Goal: Obtain resource: Download file/media

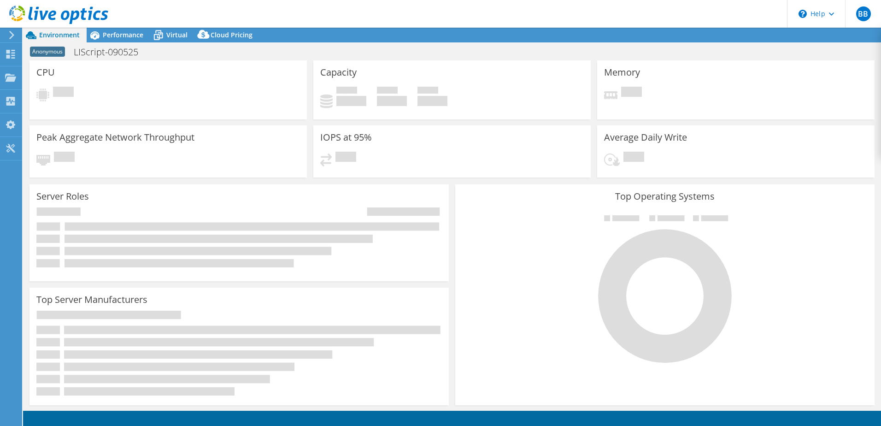
select select "USD"
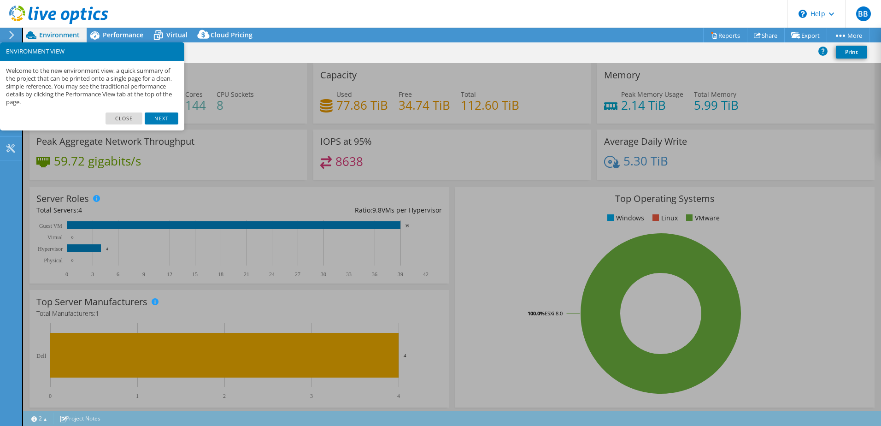
click at [124, 123] on link "Close" at bounding box center [124, 118] width 37 height 12
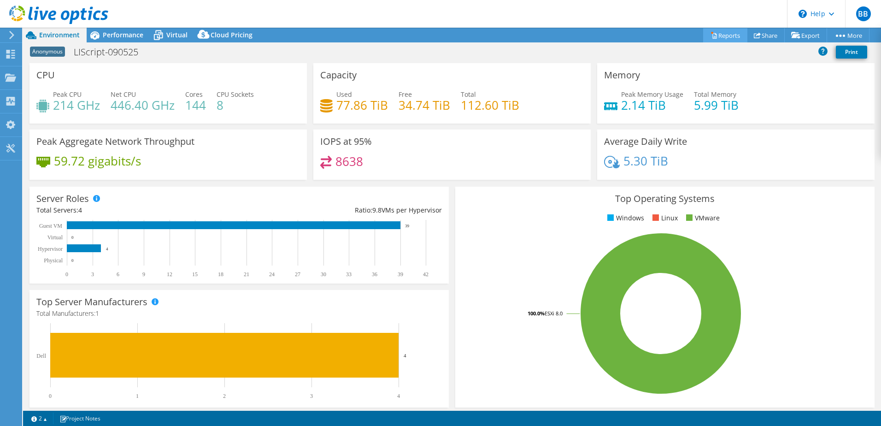
click at [717, 35] on link "Reports" at bounding box center [725, 35] width 44 height 14
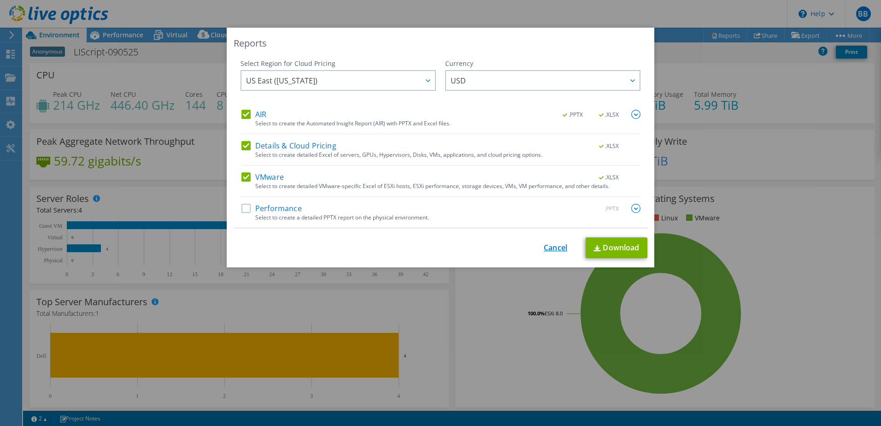
click at [548, 245] on link "Cancel" at bounding box center [556, 247] width 24 height 9
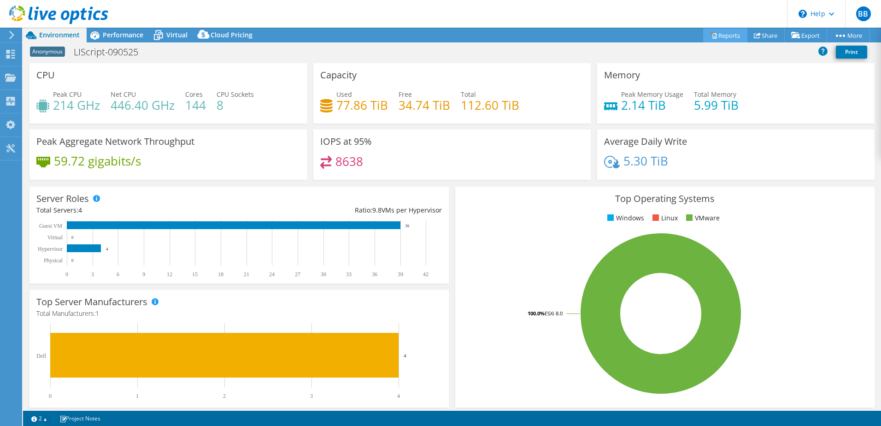
click at [731, 35] on link "Reports" at bounding box center [725, 35] width 44 height 14
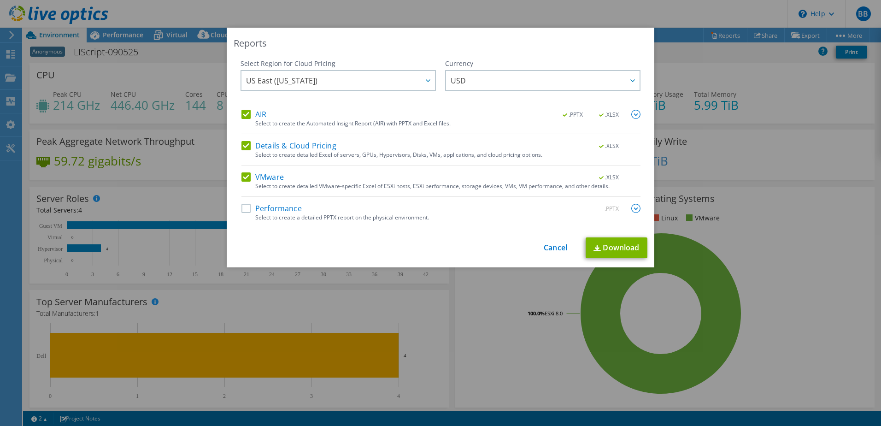
click at [245, 207] on label "Performance" at bounding box center [272, 208] width 60 height 9
click at [0, 0] on input "Performance" at bounding box center [0, 0] width 0 height 0
click at [554, 249] on link "Cancel" at bounding box center [556, 247] width 24 height 9
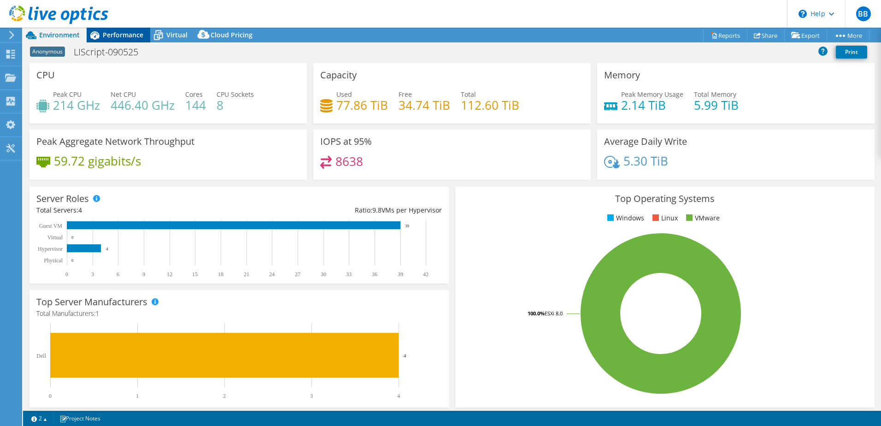
click at [124, 37] on span "Performance" at bounding box center [123, 34] width 41 height 9
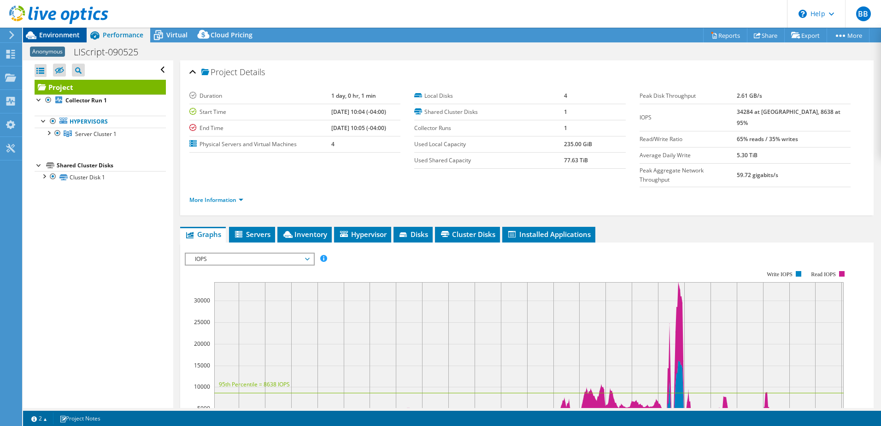
click at [55, 32] on span "Environment" at bounding box center [59, 34] width 41 height 9
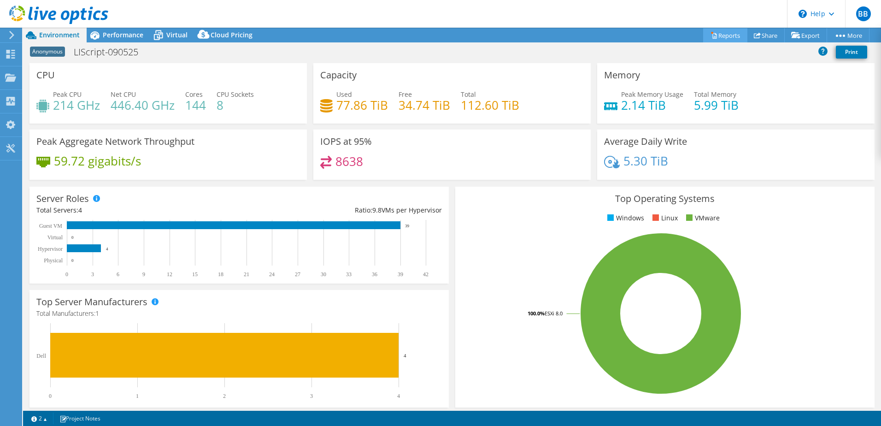
click at [724, 35] on link "Reports" at bounding box center [725, 35] width 44 height 14
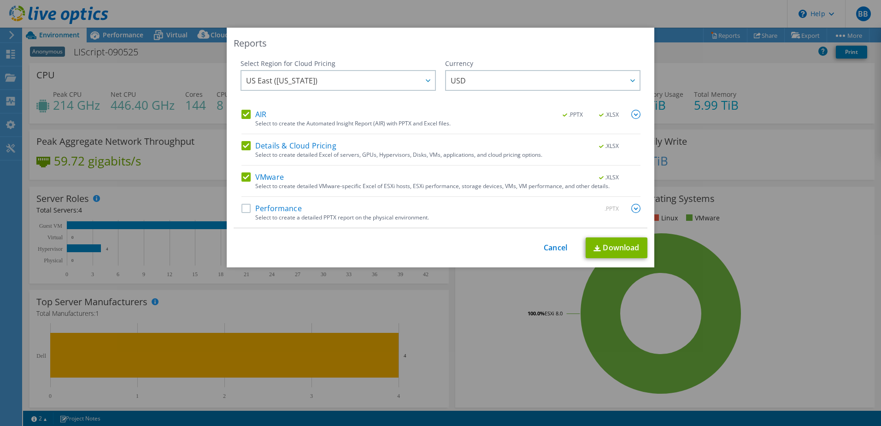
click at [246, 207] on label "Performance" at bounding box center [272, 208] width 60 height 9
click at [0, 0] on input "Performance" at bounding box center [0, 0] width 0 height 0
click at [629, 245] on link "Download" at bounding box center [617, 247] width 62 height 21
drag, startPoint x: 757, startPoint y: 231, endPoint x: 757, endPoint y: 225, distance: 6.0
click at [757, 231] on div "Reports Select Region for Cloud Pricing Asia Pacific ([GEOGRAPHIC_DATA]) [GEOGR…" at bounding box center [440, 213] width 881 height 371
